Goal: Task Accomplishment & Management: Complete application form

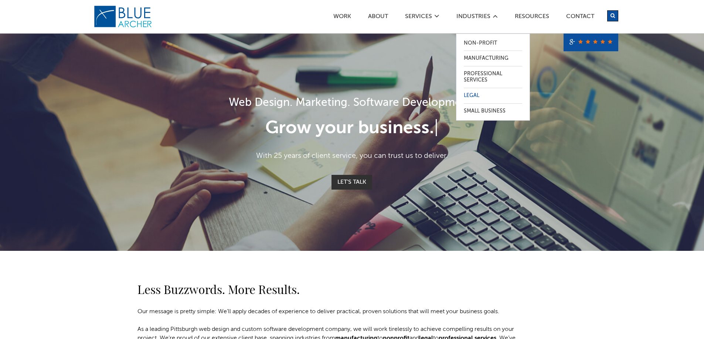
click at [472, 96] on link "Legal" at bounding box center [493, 95] width 58 height 15
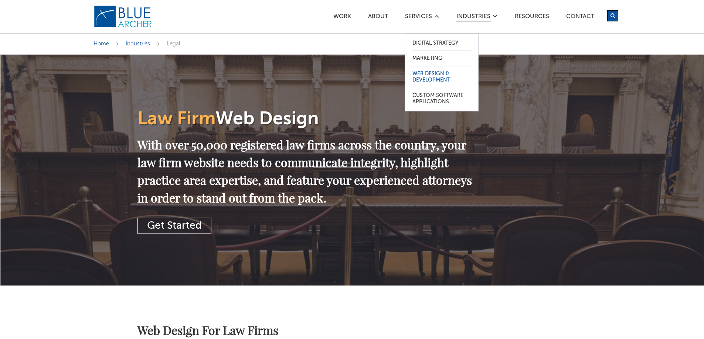
click at [427, 76] on link "Web Design & Development" at bounding box center [441, 76] width 58 height 21
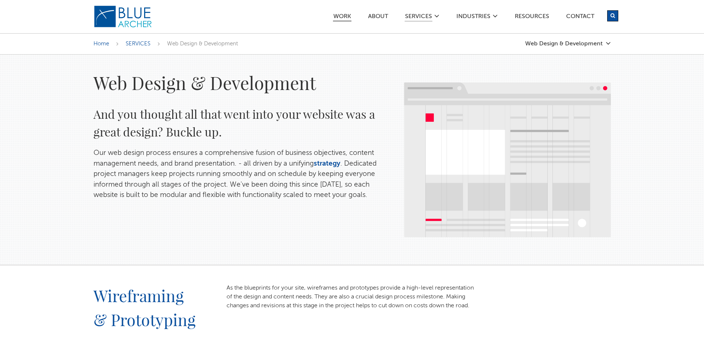
click at [344, 16] on link "Work" at bounding box center [342, 18] width 18 height 8
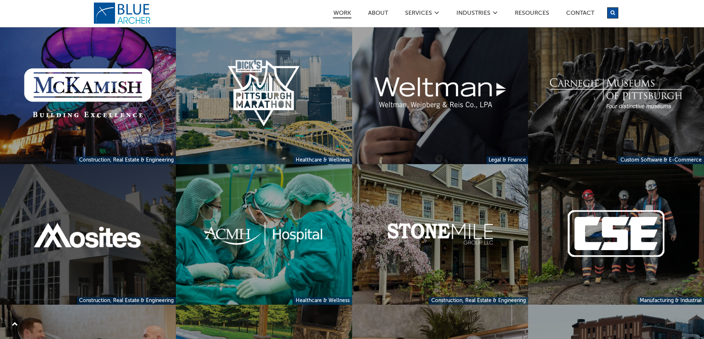
scroll to position [1477, 0]
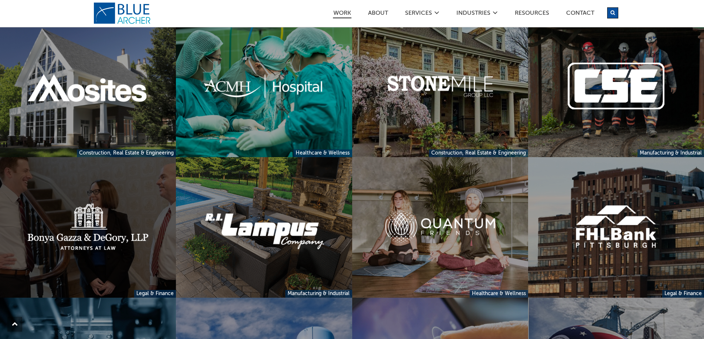
click at [92, 235] on link at bounding box center [88, 227] width 176 height 141
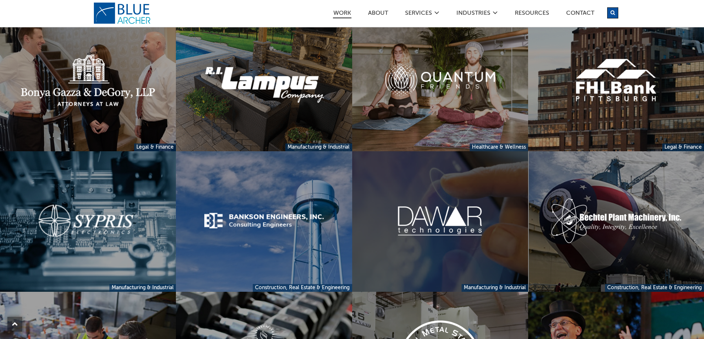
scroll to position [1616, 0]
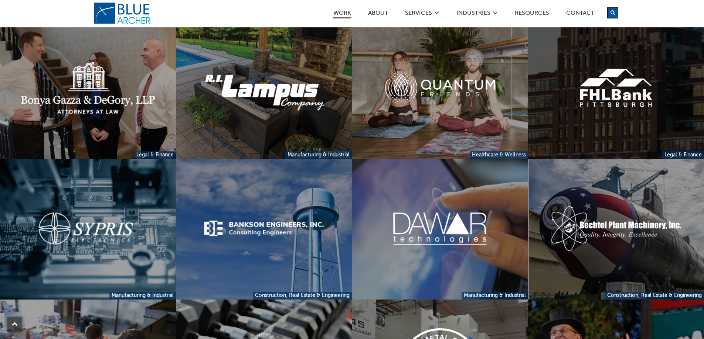
click at [592, 99] on link at bounding box center [616, 88] width 176 height 141
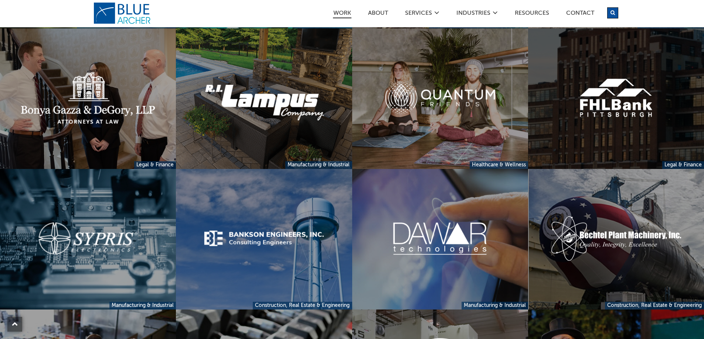
click at [616, 119] on link at bounding box center [616, 98] width 176 height 141
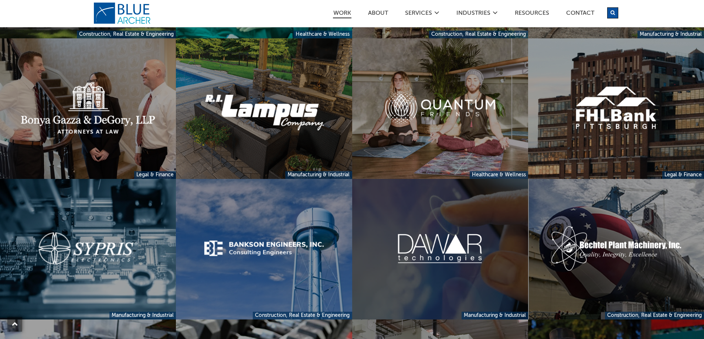
click at [412, 248] on link at bounding box center [440, 249] width 176 height 141
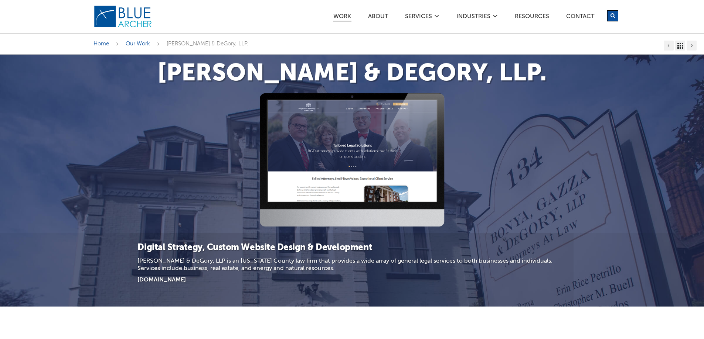
click at [368, 147] on img at bounding box center [352, 160] width 185 height 134
click at [325, 137] on img at bounding box center [352, 160] width 185 height 134
click at [413, 69] on h1 "[PERSON_NAME] & DeGory, LLP." at bounding box center [351, 74] width 517 height 24
click at [167, 281] on link "[DOMAIN_NAME]" at bounding box center [161, 280] width 48 height 6
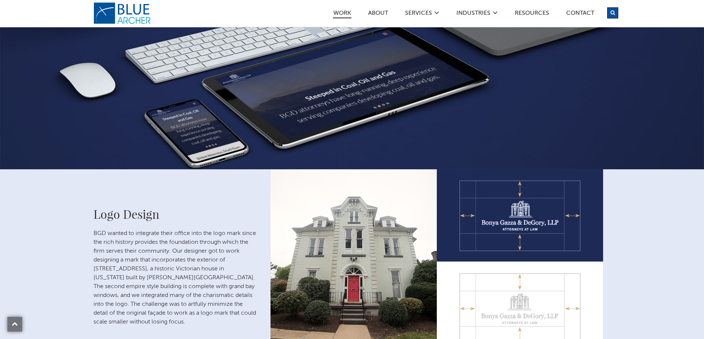
scroll to position [443, 0]
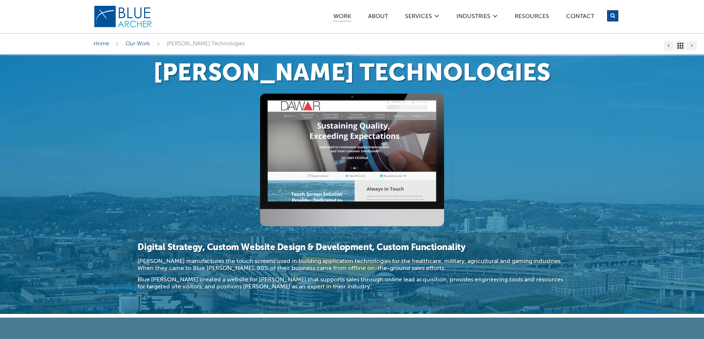
click at [297, 150] on img at bounding box center [352, 160] width 185 height 134
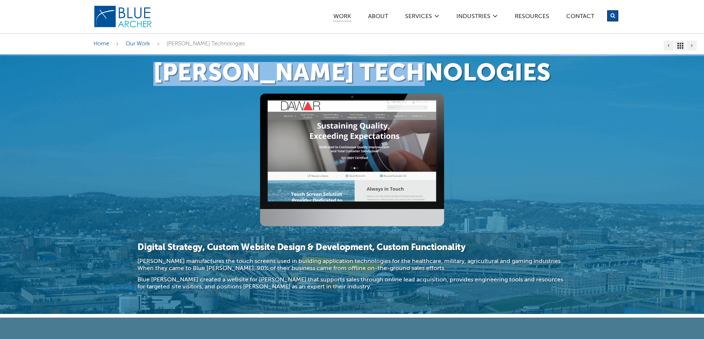
drag, startPoint x: 500, startPoint y: 72, endPoint x: 210, endPoint y: 76, distance: 289.6
click at [210, 76] on h1 "Dawar Technologies" at bounding box center [351, 74] width 517 height 24
copy h1 "Dawar Technologies"
click at [336, 16] on link "Work" at bounding box center [342, 18] width 18 height 8
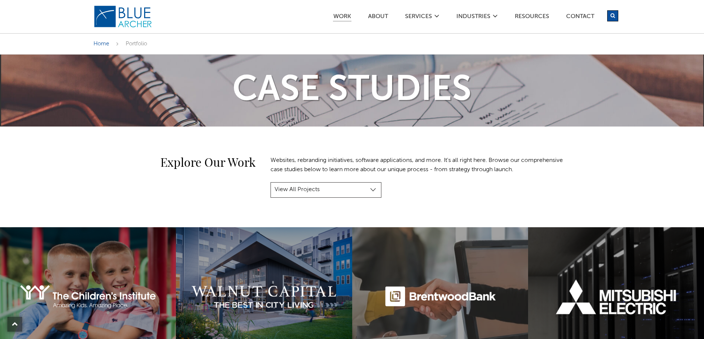
scroll to position [295, 0]
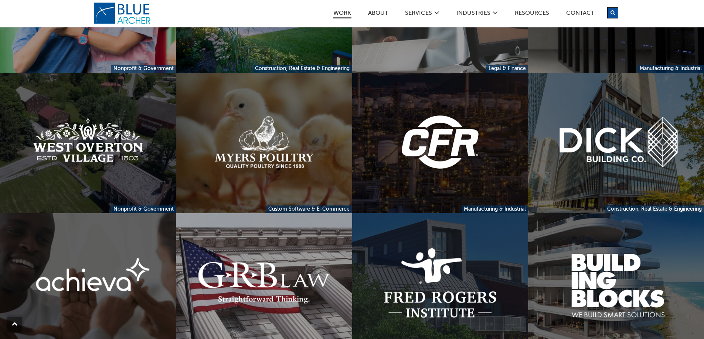
click at [437, 152] on link at bounding box center [440, 143] width 176 height 141
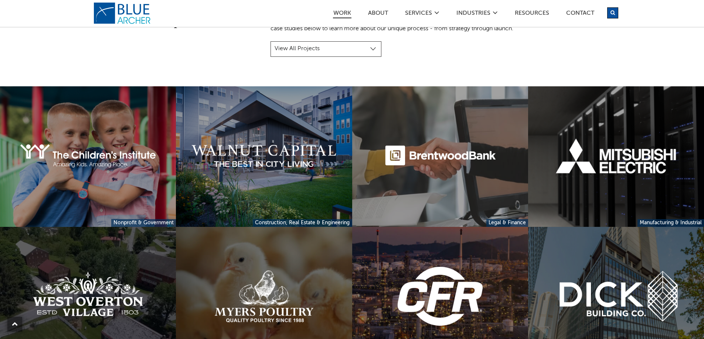
scroll to position [0, 0]
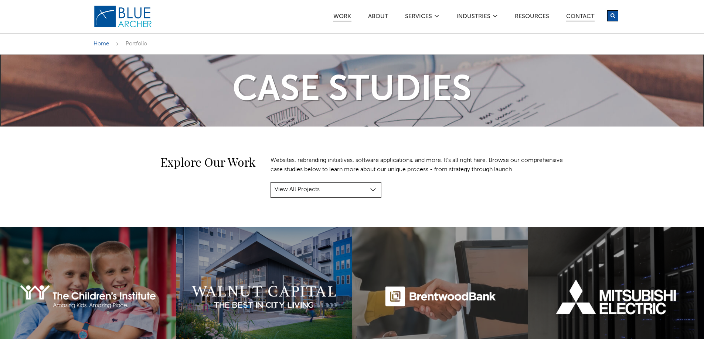
click at [579, 17] on link "Contact" at bounding box center [579, 18] width 29 height 8
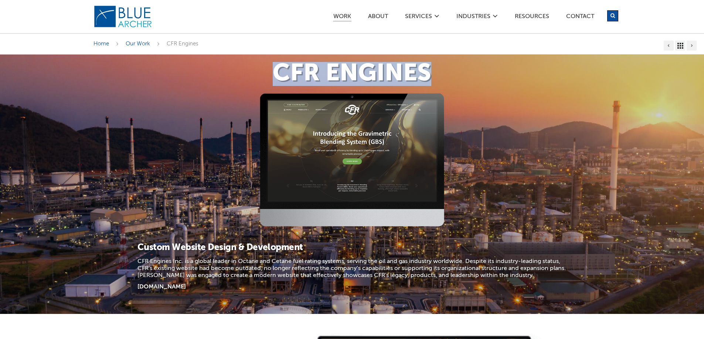
drag, startPoint x: 431, startPoint y: 70, endPoint x: 278, endPoint y: 77, distance: 153.8
click at [278, 77] on h1 "CFR Engines" at bounding box center [351, 74] width 517 height 24
copy h1 "CFR Engines"
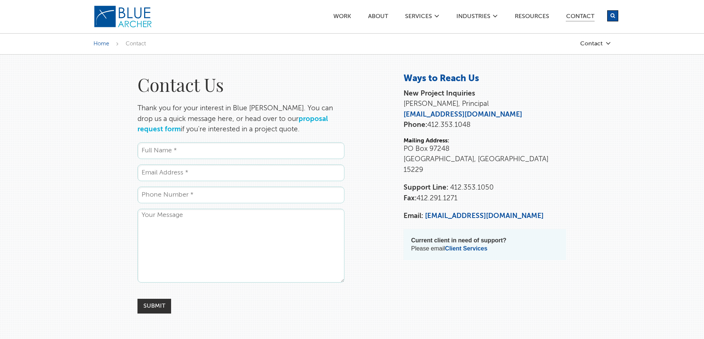
click at [302, 119] on link "proposal request form" at bounding box center [232, 125] width 190 height 18
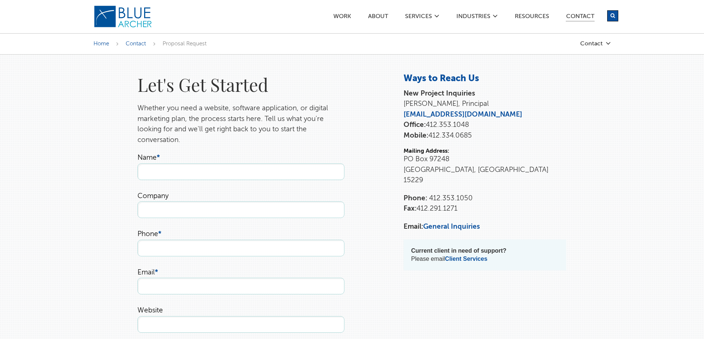
click at [153, 172] on input "Name *" at bounding box center [240, 172] width 207 height 17
type input "Lusine"
type input "Regan Associates Chartered"
click at [147, 252] on input "Phone *" at bounding box center [240, 248] width 207 height 17
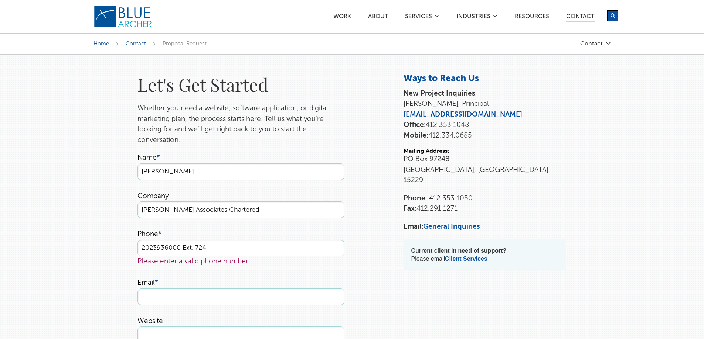
click at [158, 287] on li "Email *" at bounding box center [240, 291] width 207 height 27
click at [213, 249] on input "2023936000 Ext. 724" at bounding box center [240, 248] width 207 height 17
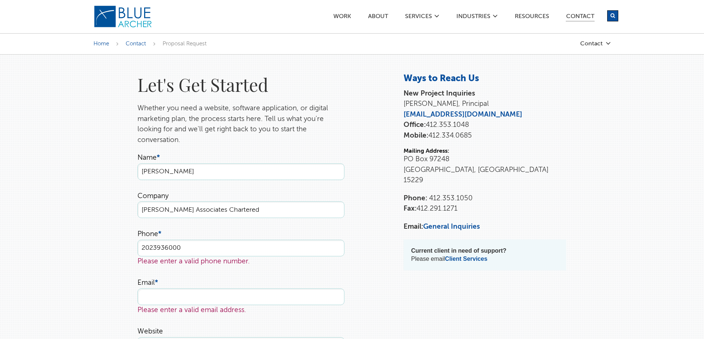
click at [144, 247] on input "2023936000" at bounding box center [240, 248] width 207 height 17
click at [172, 249] on input "(202) 3936000" at bounding box center [240, 248] width 207 height 17
type input "(202) 393 6000"
click at [174, 298] on input "Email *" at bounding box center [240, 297] width 207 height 17
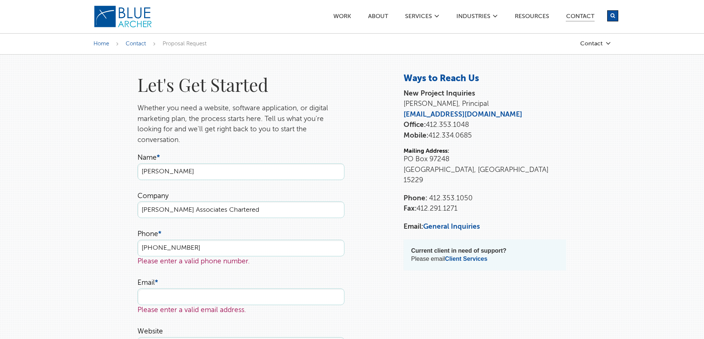
click at [214, 260] on div "Please enter a valid phone number." at bounding box center [240, 262] width 207 height 11
drag, startPoint x: 201, startPoint y: 242, endPoint x: 90, endPoint y: 253, distance: 111.4
click at [285, 289] on input "Email *" at bounding box center [240, 297] width 207 height 17
click at [182, 247] on input "Phone *" at bounding box center [240, 248] width 207 height 17
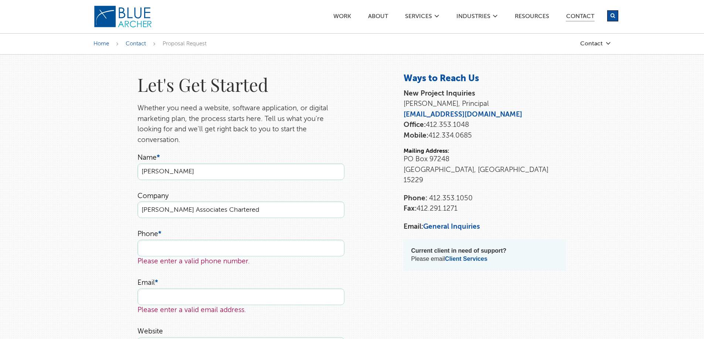
paste input "(202) 393 6000"
type input "(202) 393 6000"
click at [192, 287] on li "Email * Please enter a valid email address." at bounding box center [240, 297] width 207 height 38
click at [162, 298] on input "Email *" at bounding box center [240, 297] width 207 height 17
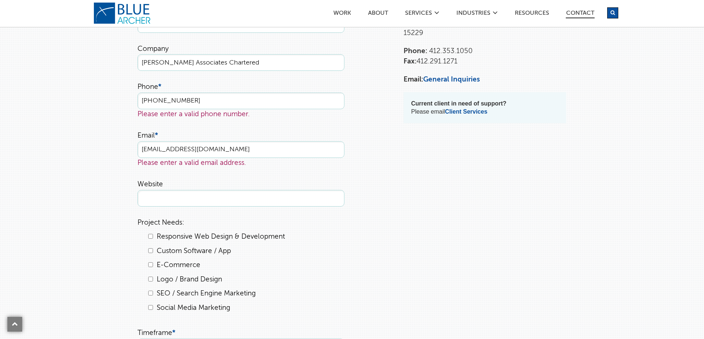
scroll to position [148, 0]
type input "lgevorgyan@racatty.com"
click at [151, 197] on ul "Name * Lusine Company Regan Associates Chartered Phone * (202) 393 6000 Please …" at bounding box center [240, 229] width 207 height 449
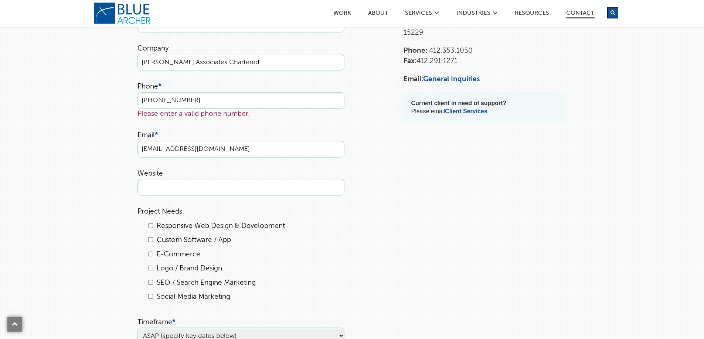
click at [192, 108] on input "(202) 393 6000" at bounding box center [240, 100] width 207 height 17
click at [195, 119] on div "Please enter a valid phone number." at bounding box center [240, 114] width 207 height 11
click at [167, 189] on input "Website" at bounding box center [240, 187] width 207 height 17
click at [151, 226] on input "Responsive Web Design & Development" at bounding box center [150, 225] width 5 height 5
checkbox input "true"
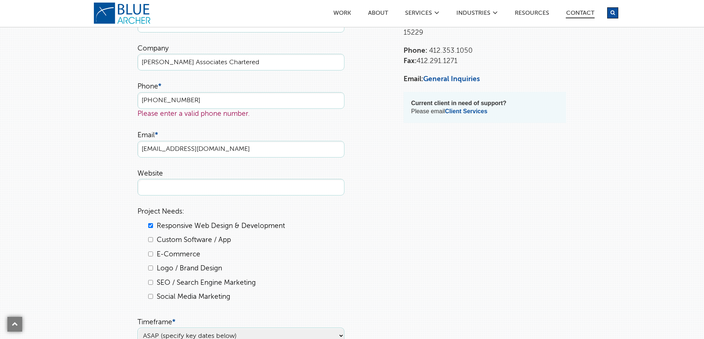
scroll to position [295, 0]
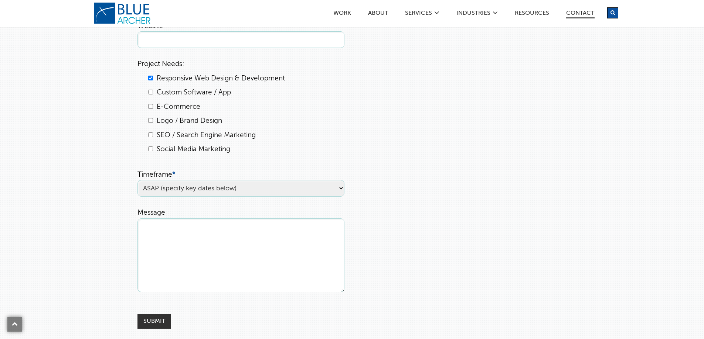
click at [260, 188] on select "ASAP (specify key dates below) Within 3 months Within 6 months Undecided" at bounding box center [240, 188] width 207 height 17
select select "Within 3 months"
click at [137, 180] on select "ASAP (specify key dates below) Within 3 months Within 6 months Undecided" at bounding box center [240, 188] width 207 height 17
click at [150, 247] on textarea "Message" at bounding box center [240, 256] width 207 height 74
click at [162, 41] on input "Website" at bounding box center [240, 39] width 207 height 17
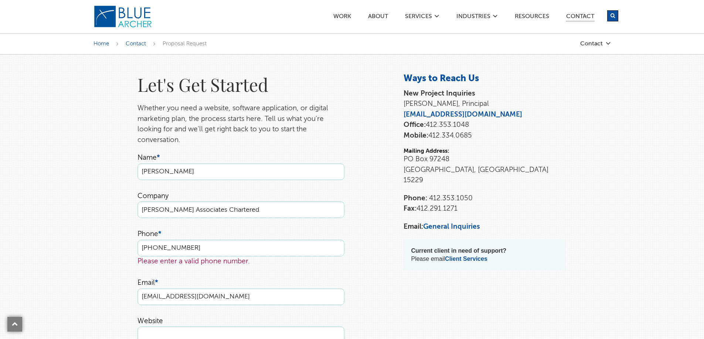
scroll to position [148, 0]
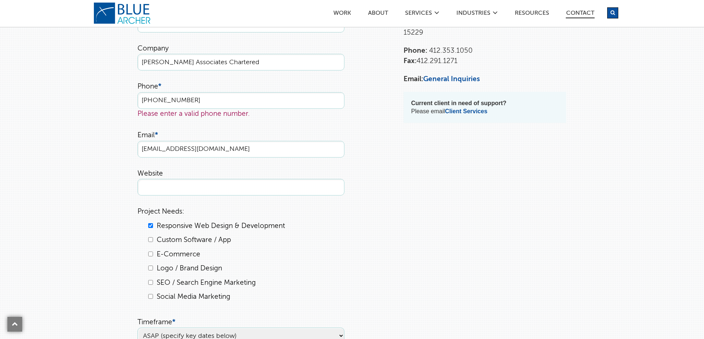
paste input "https://reganassociates.com/"
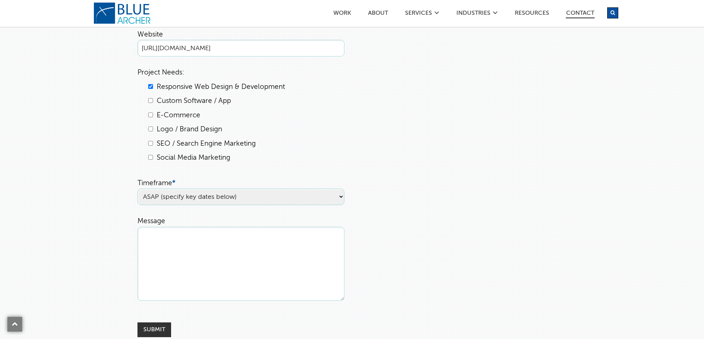
scroll to position [295, 0]
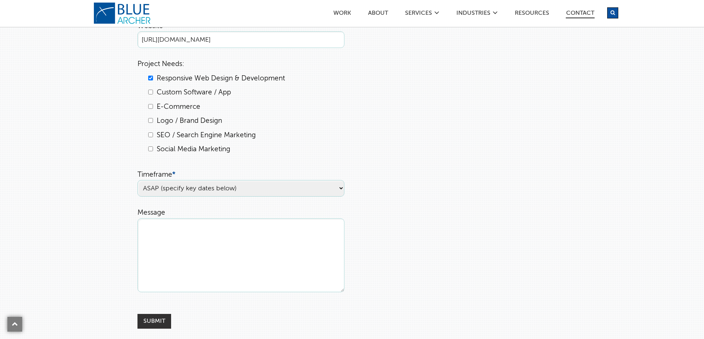
type input "https://reganassociates.com/"
click at [199, 191] on select "ASAP (specify key dates below) Within 3 months Within 6 months Undecided" at bounding box center [240, 188] width 207 height 17
select select "ASAP (specify key dates below)"
click at [137, 180] on select "ASAP (specify key dates below) Within 3 months Within 6 months Undecided" at bounding box center [240, 188] width 207 height 17
click at [189, 250] on textarea "Message" at bounding box center [240, 256] width 207 height 74
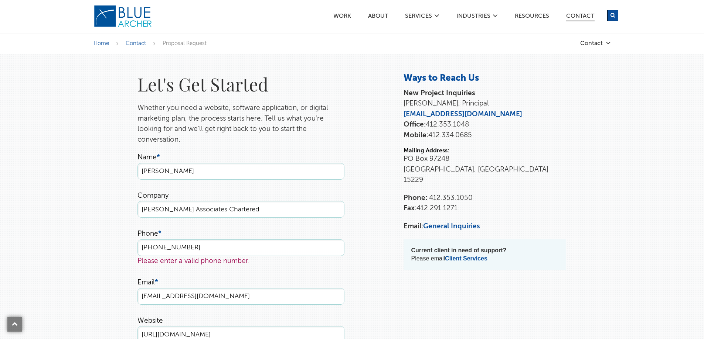
scroll to position [0, 0]
type textarea "I would like to receive a quote in regards to company website redesign. Thank y…"
drag, startPoint x: 199, startPoint y: 249, endPoint x: 78, endPoint y: 253, distance: 121.9
type input "2023936000"
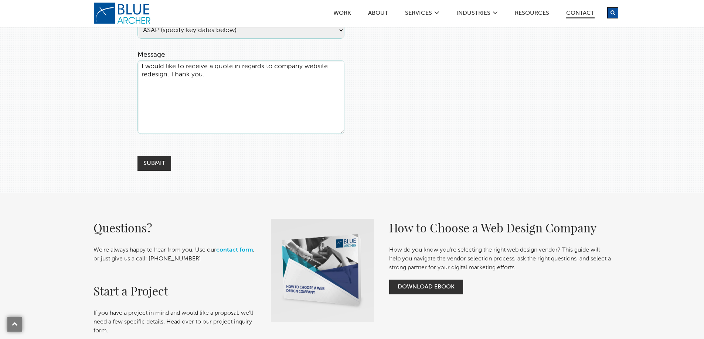
scroll to position [295, 0]
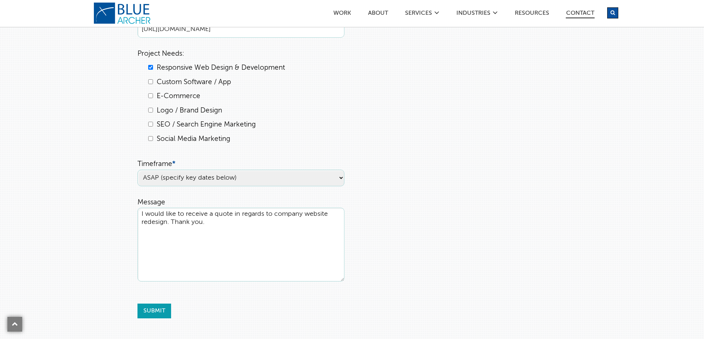
click at [160, 310] on input "Submit" at bounding box center [154, 311] width 34 height 15
